Goal: Task Accomplishment & Management: Use online tool/utility

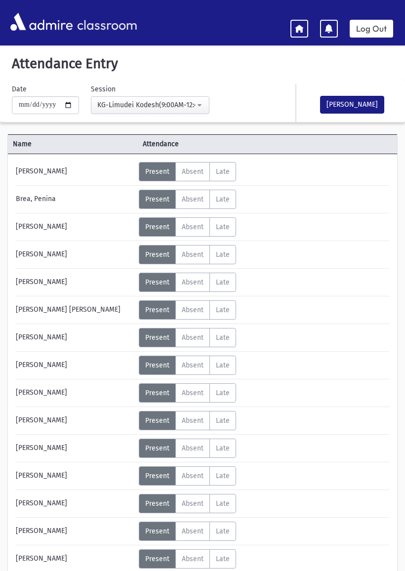
click at [298, 32] on icon at bounding box center [299, 28] width 9 height 9
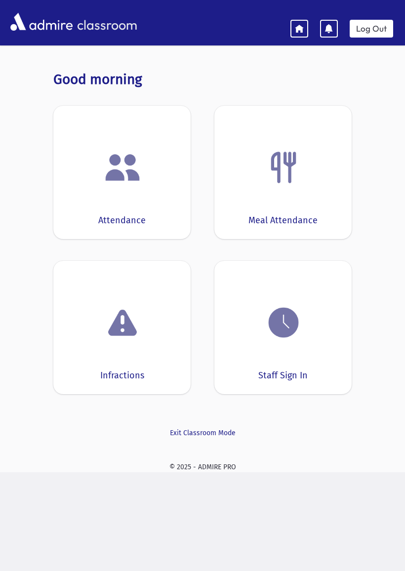
click at [275, 360] on div "Staff Sign In" at bounding box center [283, 327] width 137 height 133
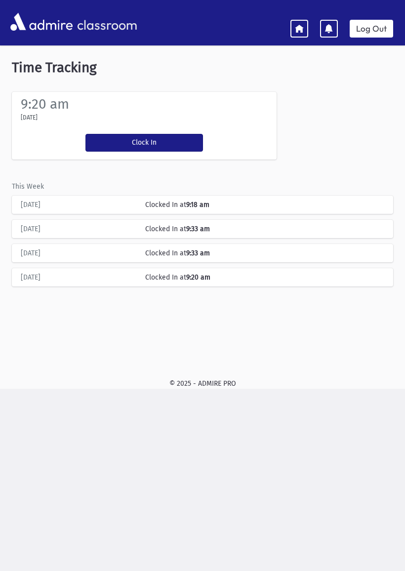
click at [112, 147] on button "Clock In" at bounding box center [145, 143] width 118 height 18
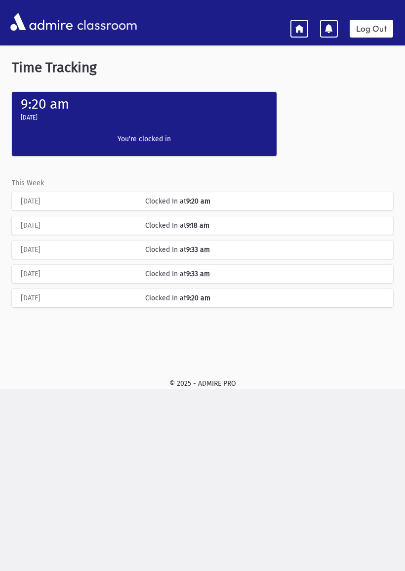
click at [367, 30] on link "Log Out" at bounding box center [371, 29] width 43 height 18
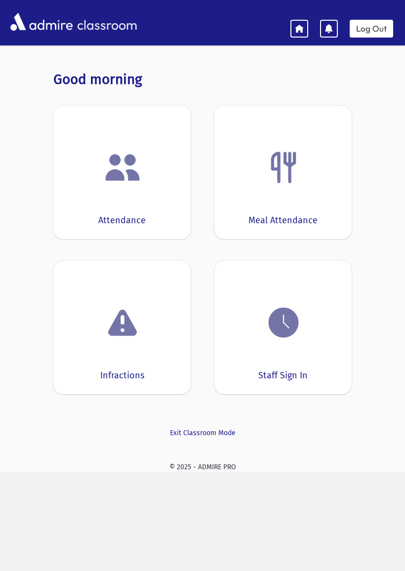
click at [258, 359] on div "Staff Sign In" at bounding box center [283, 327] width 137 height 133
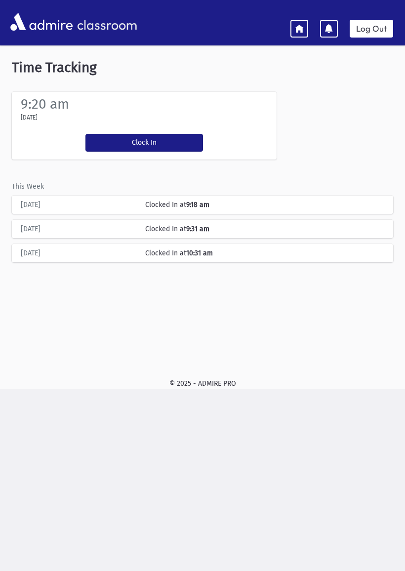
click at [111, 147] on button "Clock In" at bounding box center [145, 143] width 118 height 18
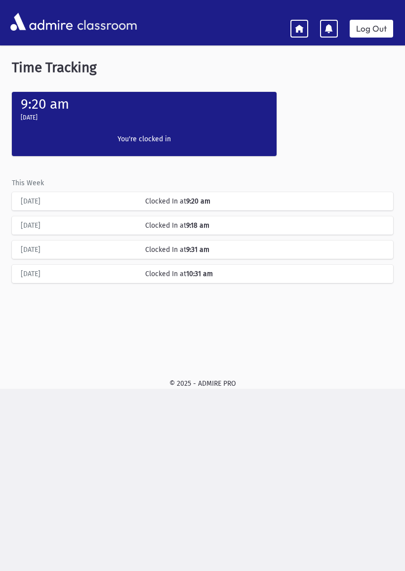
click at [298, 31] on icon at bounding box center [299, 28] width 9 height 9
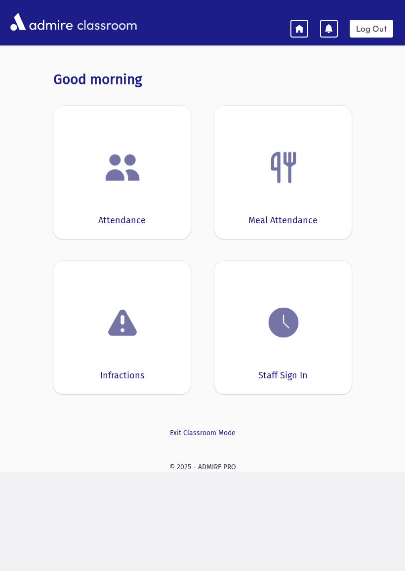
click at [90, 201] on div "Attendance" at bounding box center [121, 172] width 137 height 133
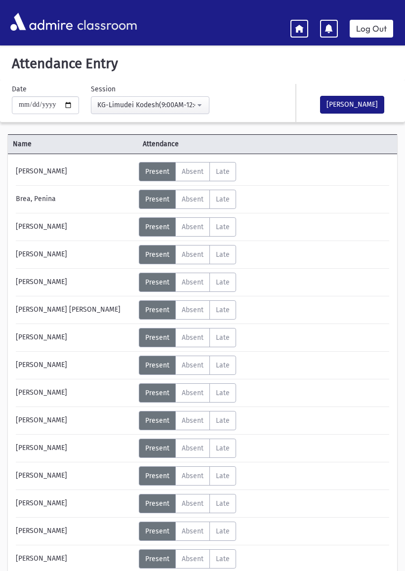
click at [180, 99] on button "KG-Limudei Kodesh(9:00AM-12:45PM)" at bounding box center [150, 105] width 119 height 18
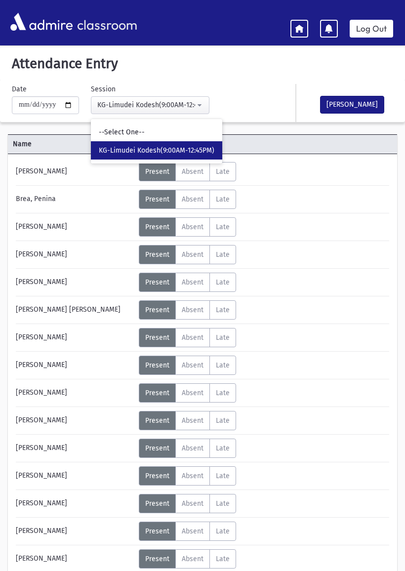
click at [175, 103] on div "KG-Limudei Kodesh(9:00AM-12:45PM)" at bounding box center [146, 105] width 98 height 10
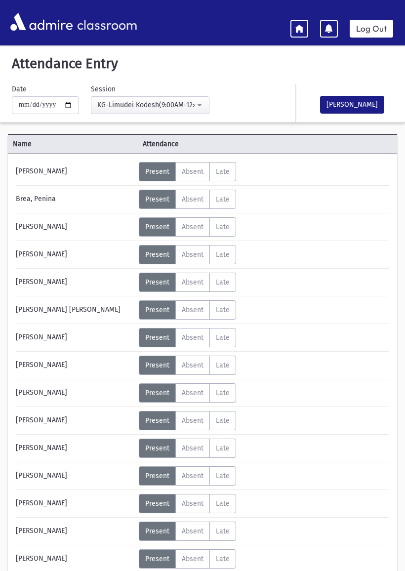
click at [191, 283] on span "Absent" at bounding box center [193, 282] width 22 height 8
click at [193, 170] on span "Absent" at bounding box center [193, 172] width 22 height 8
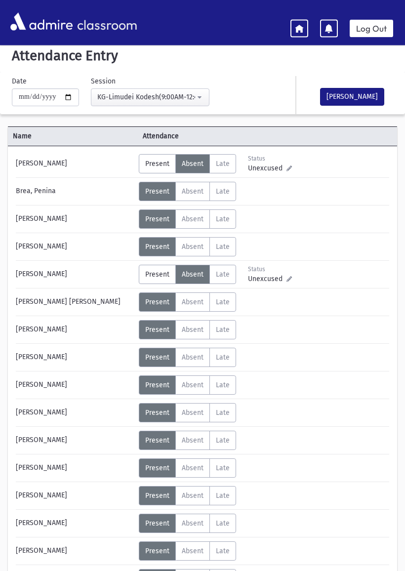
scroll to position [8, 0]
click at [360, 104] on button "[PERSON_NAME]" at bounding box center [352, 97] width 64 height 18
click at [224, 163] on span "Late" at bounding box center [223, 164] width 14 height 8
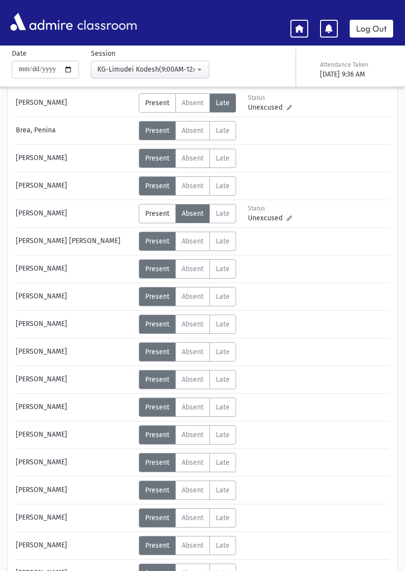
scroll to position [0, 0]
